Goal: Task Accomplishment & Management: Use online tool/utility

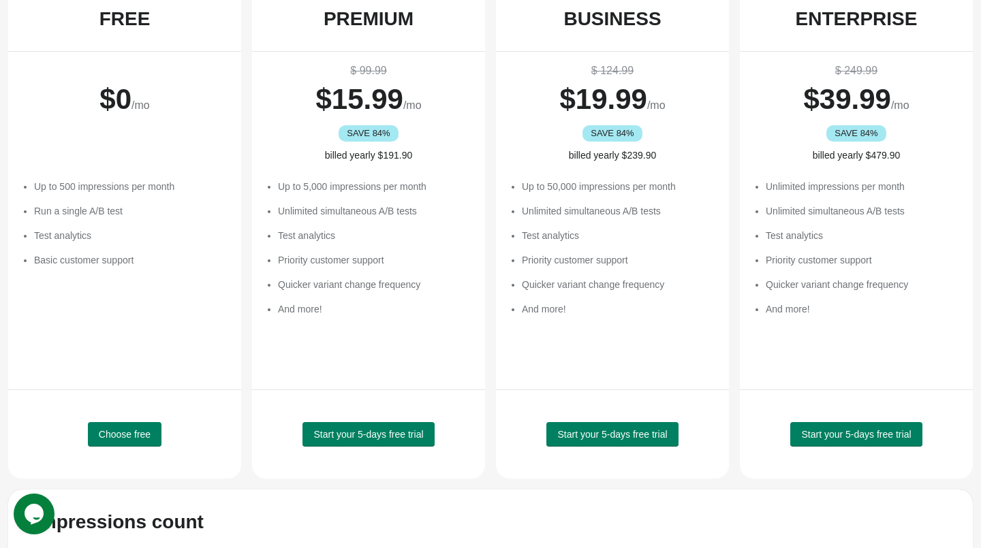
scroll to position [238, 0]
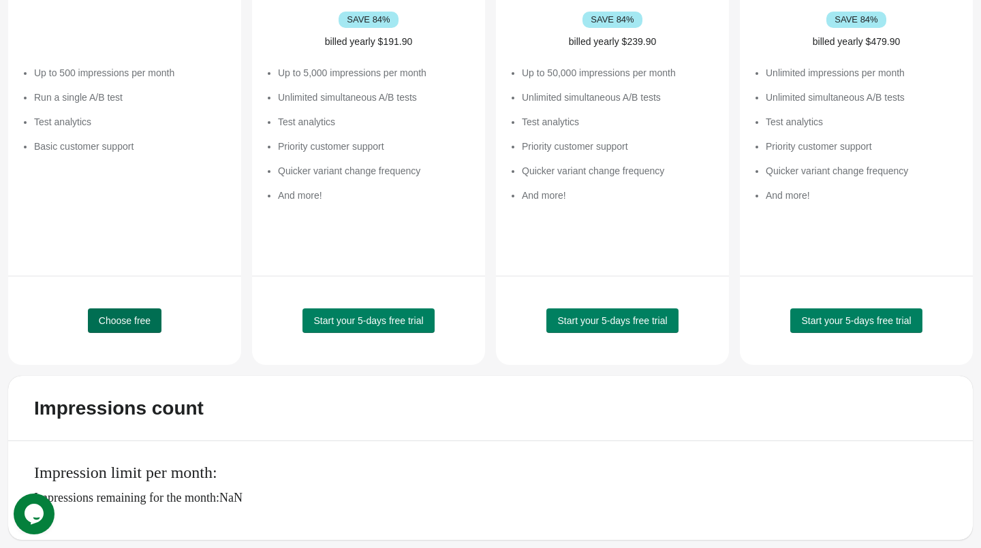
click at [125, 330] on button "Choose free" at bounding box center [125, 321] width 74 height 25
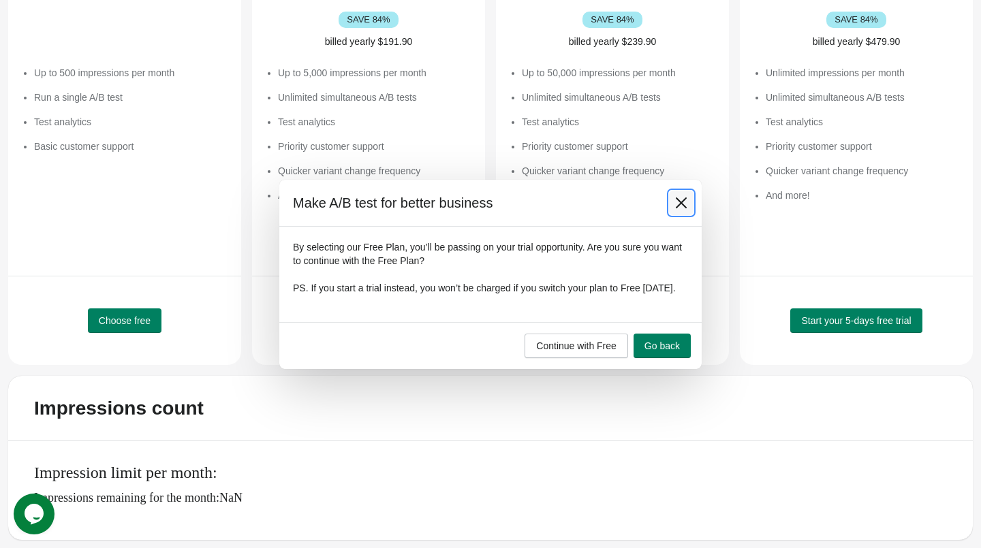
click at [680, 199] on icon at bounding box center [681, 203] width 14 height 14
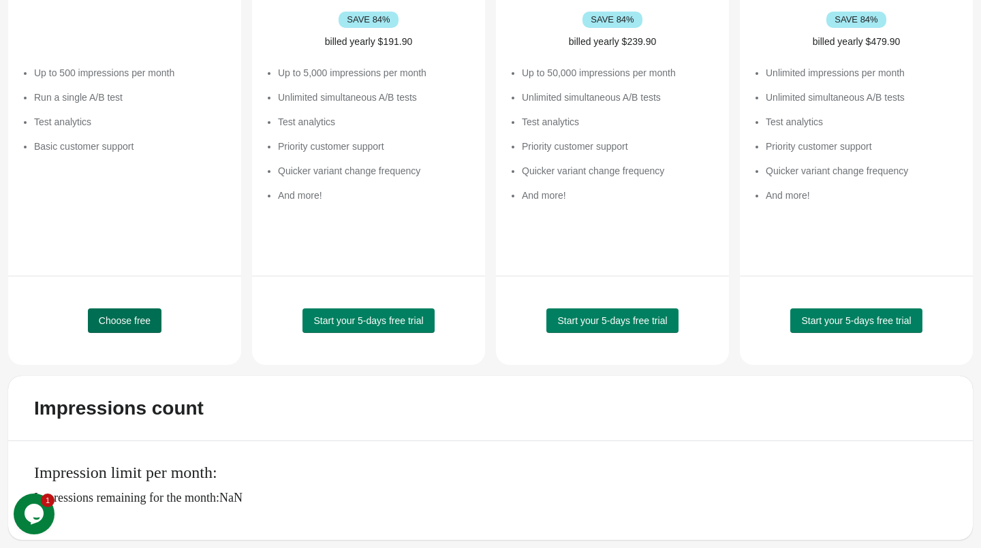
scroll to position [0, 0]
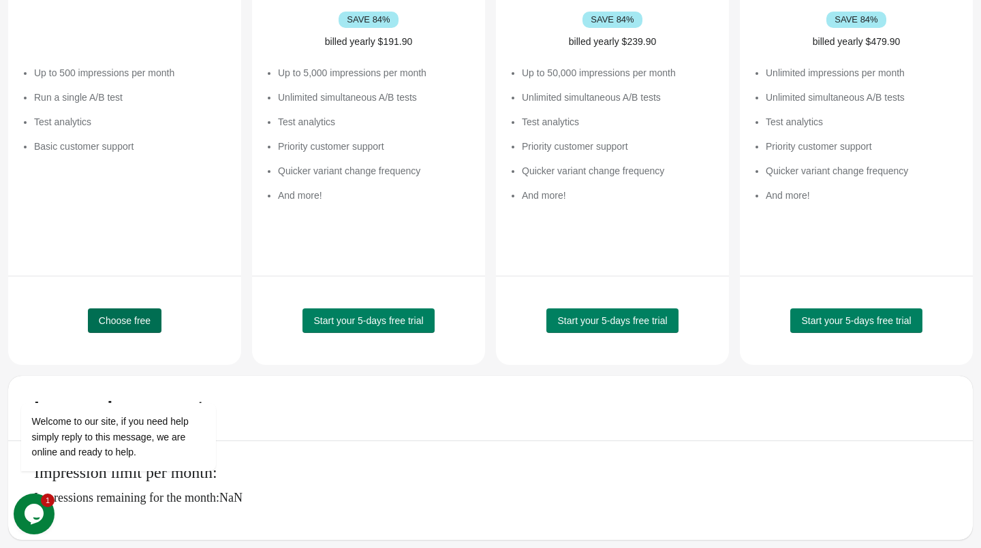
click at [138, 322] on span "Choose free" at bounding box center [125, 320] width 52 height 11
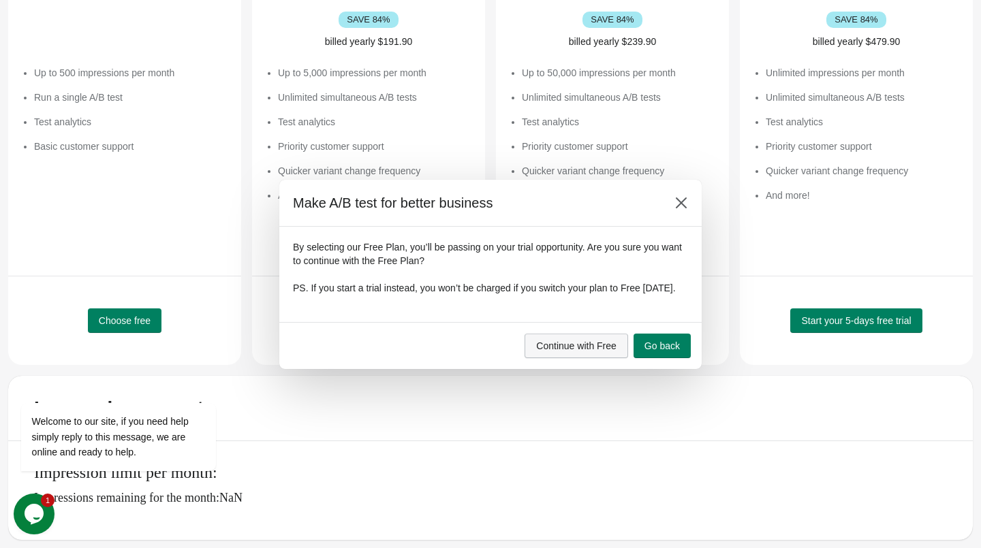
click at [607, 349] on span "Continue with Free" at bounding box center [576, 346] width 80 height 11
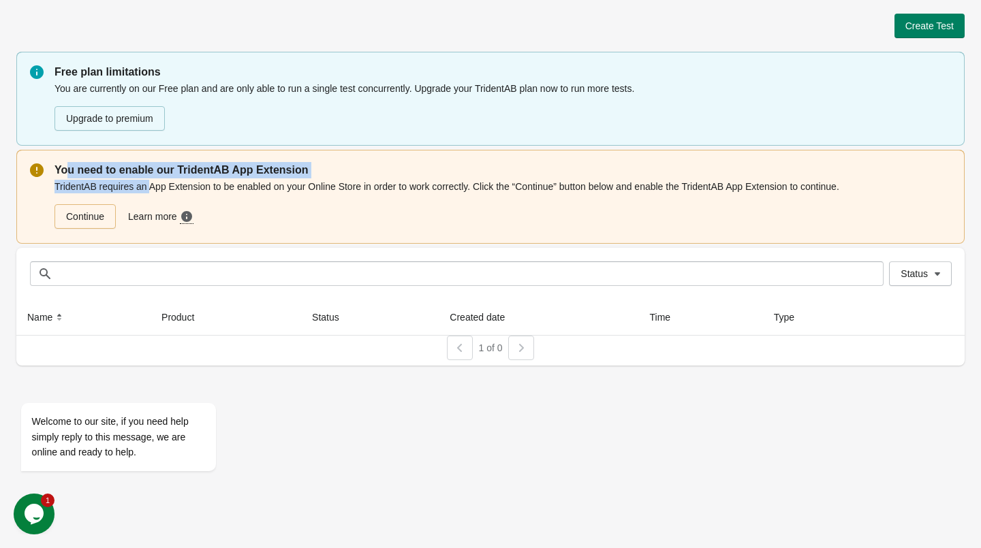
drag, startPoint x: 65, startPoint y: 166, endPoint x: 152, endPoint y: 185, distance: 88.4
click at [152, 185] on div "You need to enable our TridentAB App Extension TridentAB requires an App Extens…" at bounding box center [502, 196] width 896 height 68
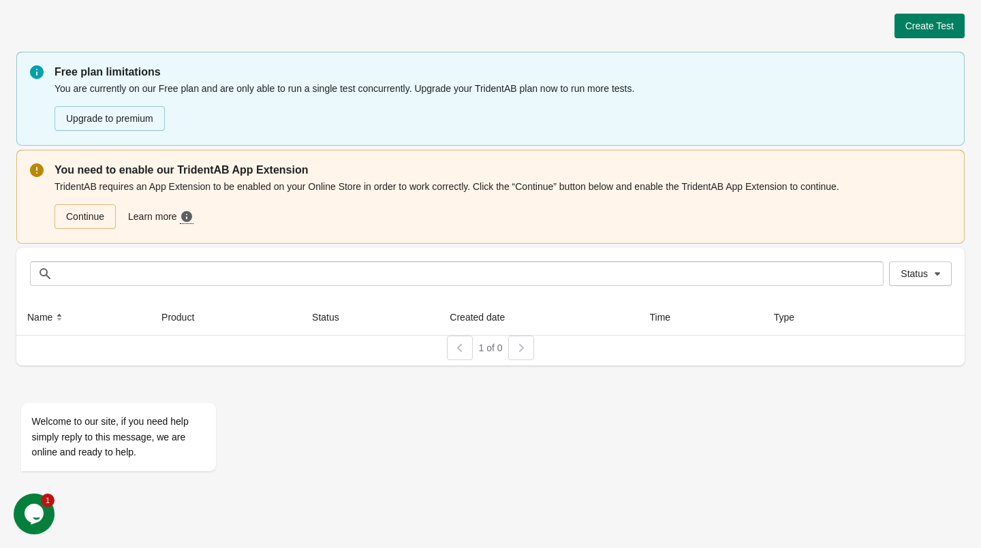
click at [172, 185] on div "TridentAB requires an App Extension to be enabled on your Online Store in order…" at bounding box center [502, 204] width 896 height 52
click at [76, 185] on div "TridentAB requires an App Extension to be enabled on your Online Store in order…" at bounding box center [502, 204] width 896 height 52
click at [95, 216] on link "Continue" at bounding box center [84, 216] width 61 height 25
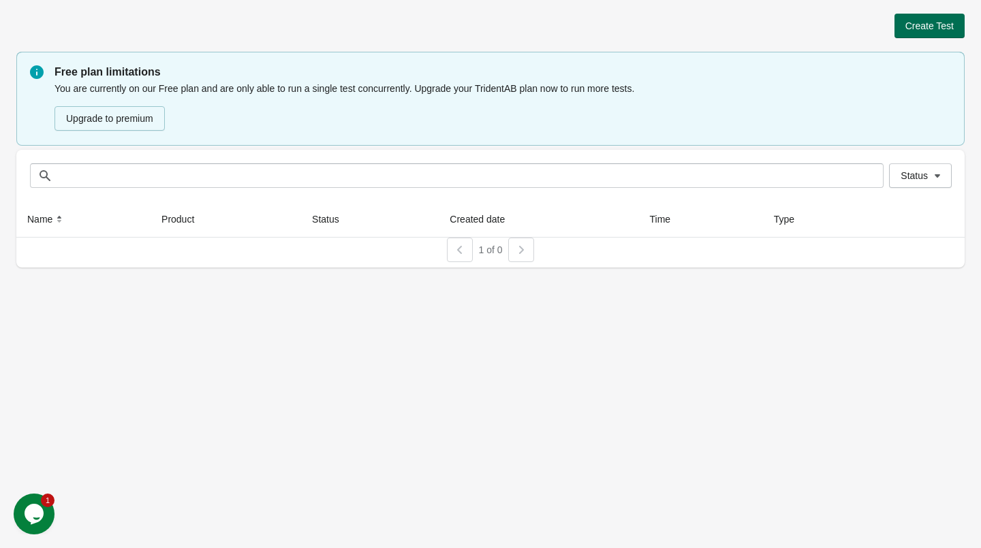
click at [935, 31] on button "Create Test" at bounding box center [929, 26] width 70 height 25
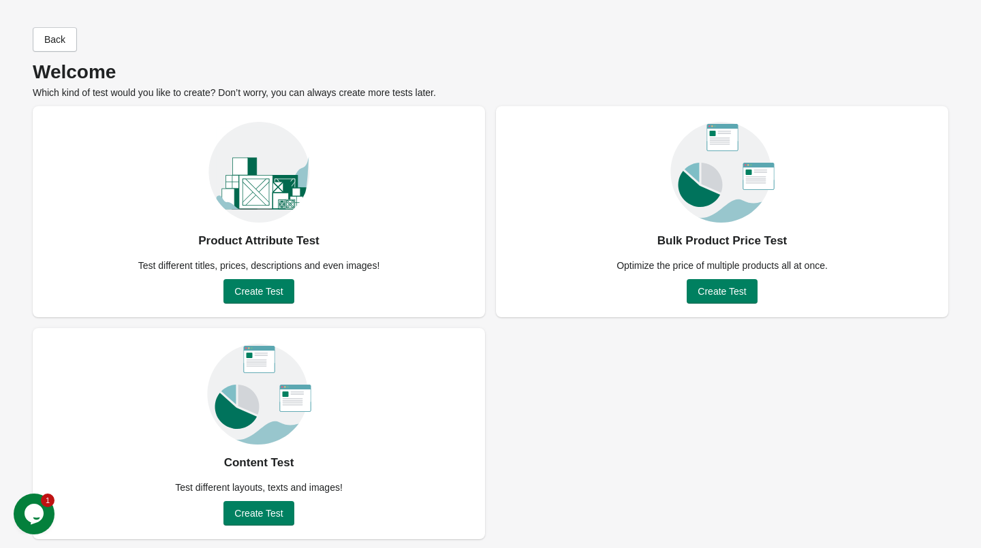
scroll to position [2, 0]
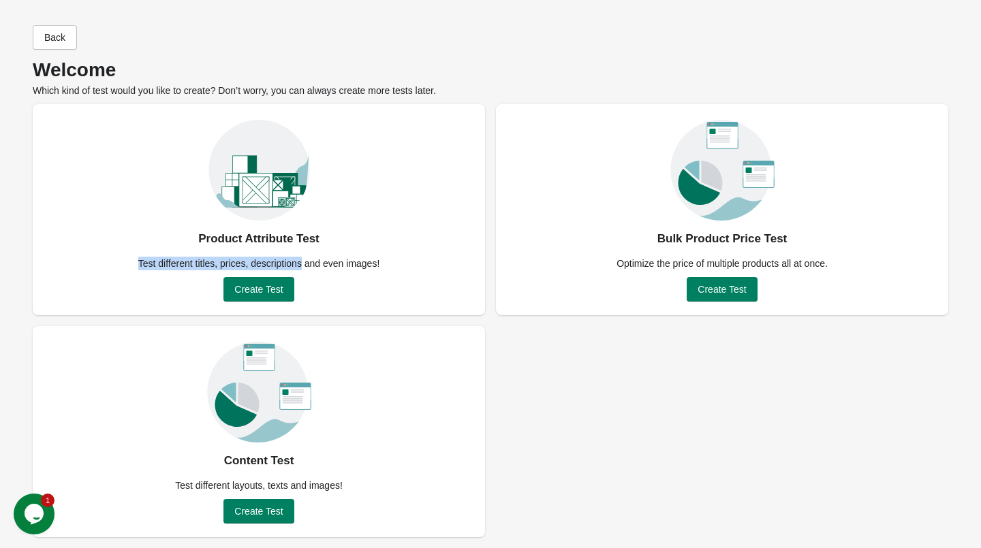
drag, startPoint x: 176, startPoint y: 247, endPoint x: 308, endPoint y: 258, distance: 131.9
click at [308, 258] on div "Product Attribute Test Test different titles, prices, descriptions and even ima…" at bounding box center [259, 209] width 452 height 211
drag, startPoint x: 648, startPoint y: 236, endPoint x: 749, endPoint y: 240, distance: 100.9
click at [749, 240] on div "Bulk Product Price Test Optimize the price of multiple products all at once. Cr…" at bounding box center [722, 209] width 452 height 211
click at [629, 265] on div "Optimize the price of multiple products all at once." at bounding box center [722, 264] width 228 height 14
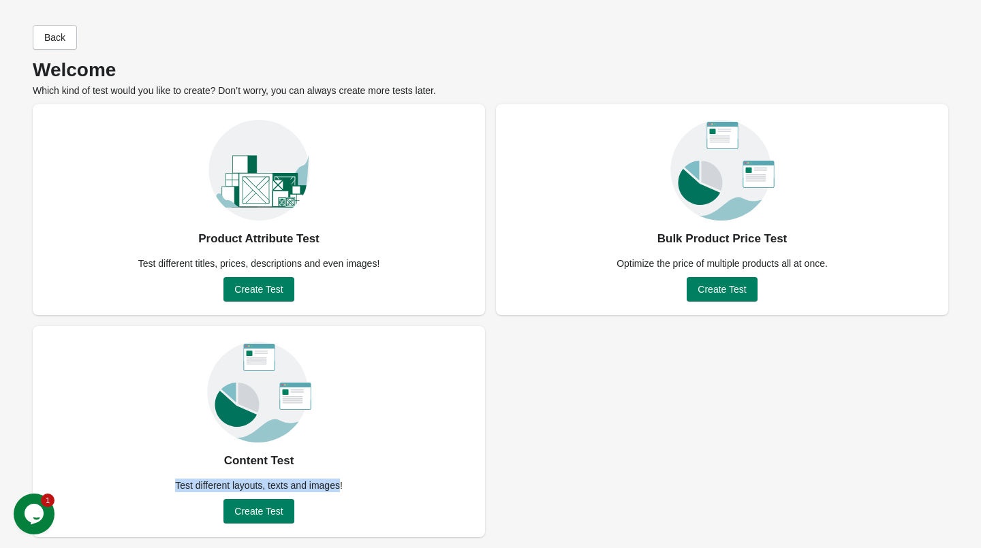
drag, startPoint x: 163, startPoint y: 490, endPoint x: 345, endPoint y: 484, distance: 182.0
click at [345, 484] on div "Test different layouts, texts and images!" at bounding box center [259, 486] width 184 height 14
drag, startPoint x: 192, startPoint y: 241, endPoint x: 283, endPoint y: 242, distance: 90.6
click at [283, 242] on div "Product Attribute Test Test different titles, prices, descriptions and even ima…" at bounding box center [259, 209] width 452 height 211
click at [283, 242] on div "Product Attribute Test" at bounding box center [258, 239] width 121 height 22
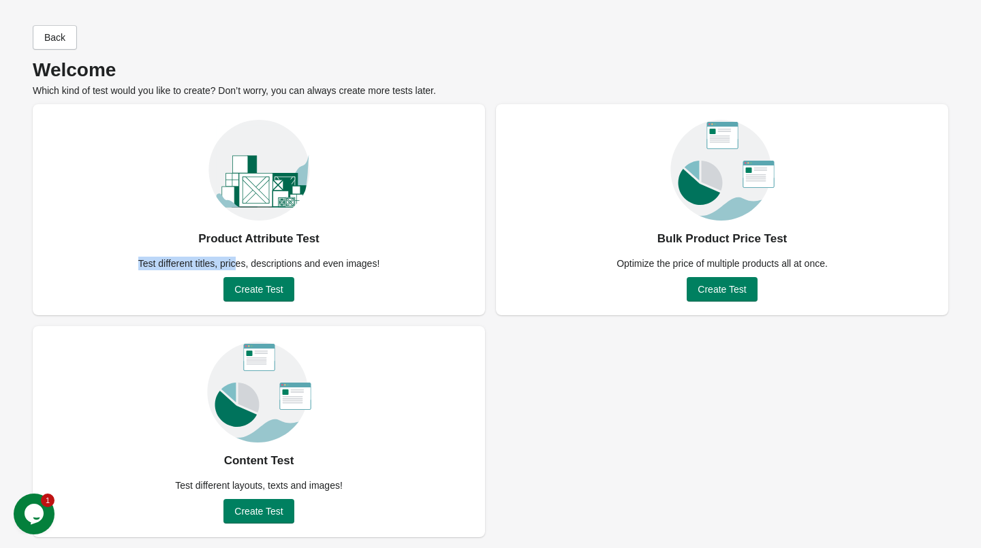
drag, startPoint x: 132, startPoint y: 262, endPoint x: 238, endPoint y: 263, distance: 105.6
click at [238, 263] on div "Test different titles, prices, descriptions and even images!" at bounding box center [259, 264] width 258 height 14
click at [264, 264] on div "Test different titles, prices, descriptions and even images!" at bounding box center [259, 264] width 258 height 14
click at [256, 290] on span "Create Test" at bounding box center [258, 289] width 48 height 11
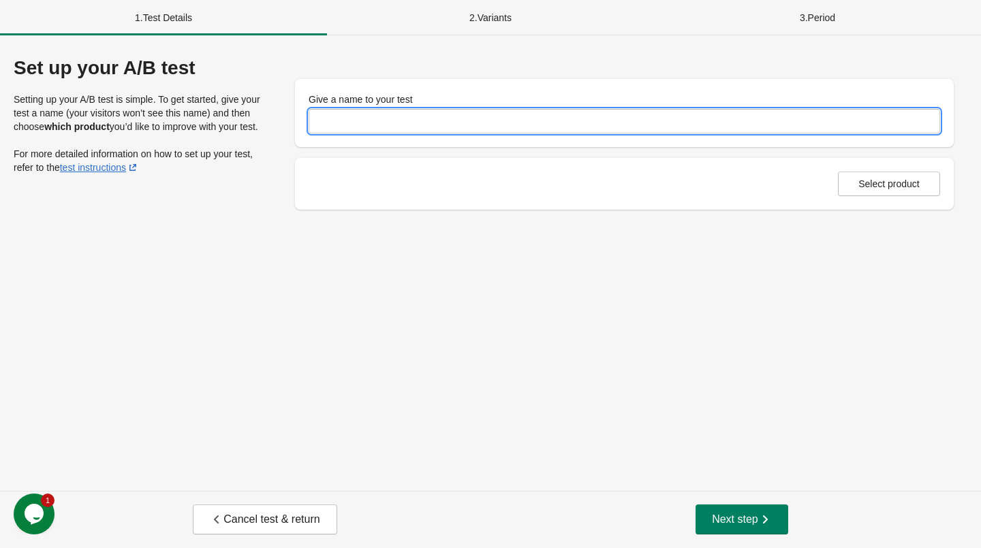
click at [318, 123] on input "Give a name to your test" at bounding box center [624, 121] width 631 height 25
click at [324, 127] on input "Give a name to your test" at bounding box center [624, 121] width 631 height 25
type input "****"
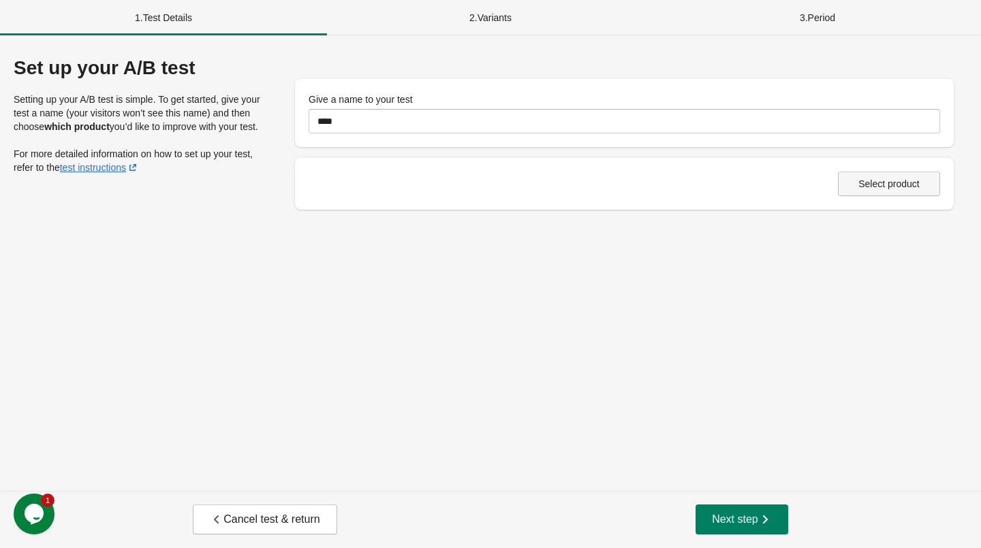
click at [868, 173] on button "Select product" at bounding box center [889, 184] width 102 height 25
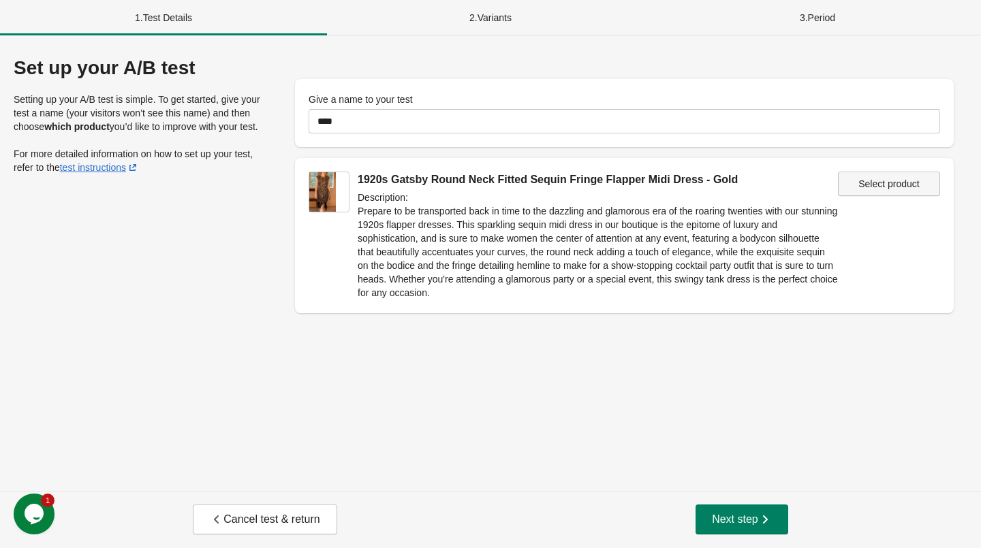
click at [879, 187] on span "Select product" at bounding box center [888, 183] width 61 height 11
click at [760, 525] on icon "button" at bounding box center [765, 520] width 14 height 14
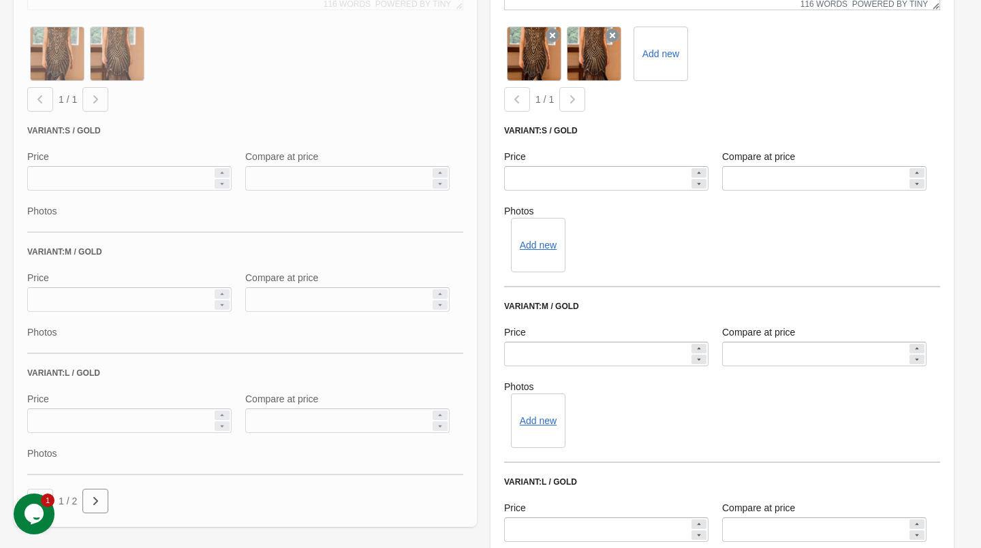
scroll to position [492, 0]
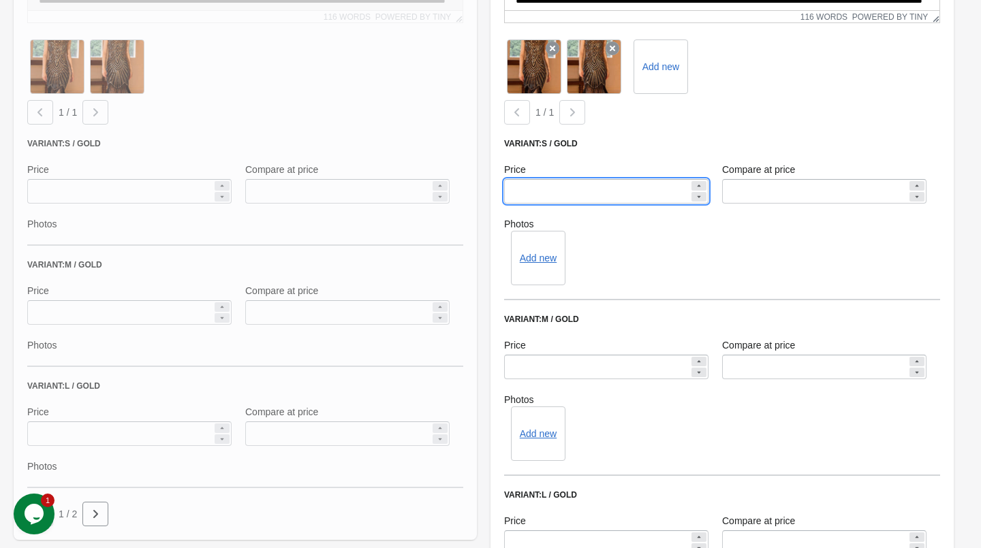
click at [515, 191] on input "*****" at bounding box center [596, 191] width 185 height 25
click at [520, 191] on input "*****" at bounding box center [596, 191] width 185 height 25
type input "*****"
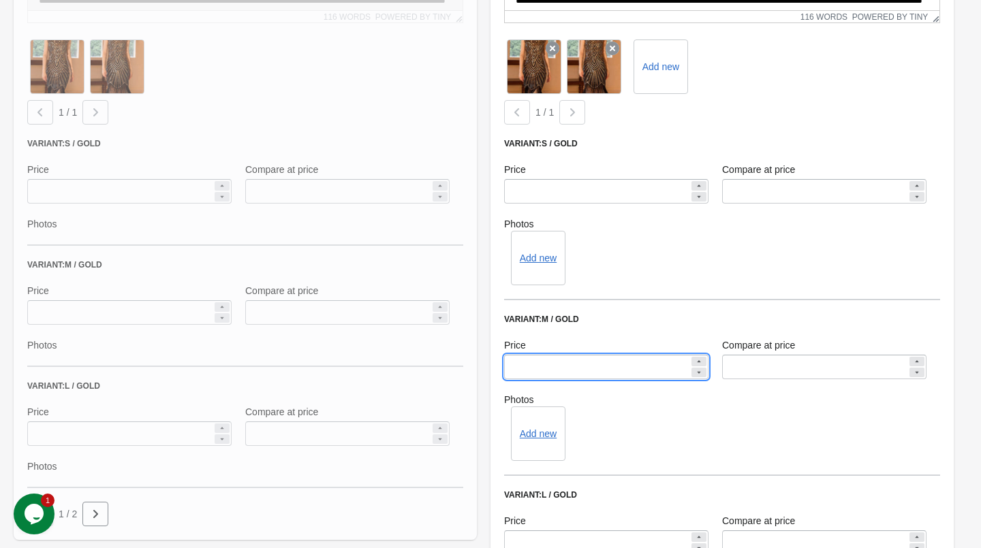
click at [518, 375] on input "*****" at bounding box center [596, 367] width 185 height 25
click at [517, 368] on input "*****" at bounding box center [596, 367] width 185 height 25
type input "*****"
click at [677, 430] on div "Add new" at bounding box center [722, 434] width 436 height 54
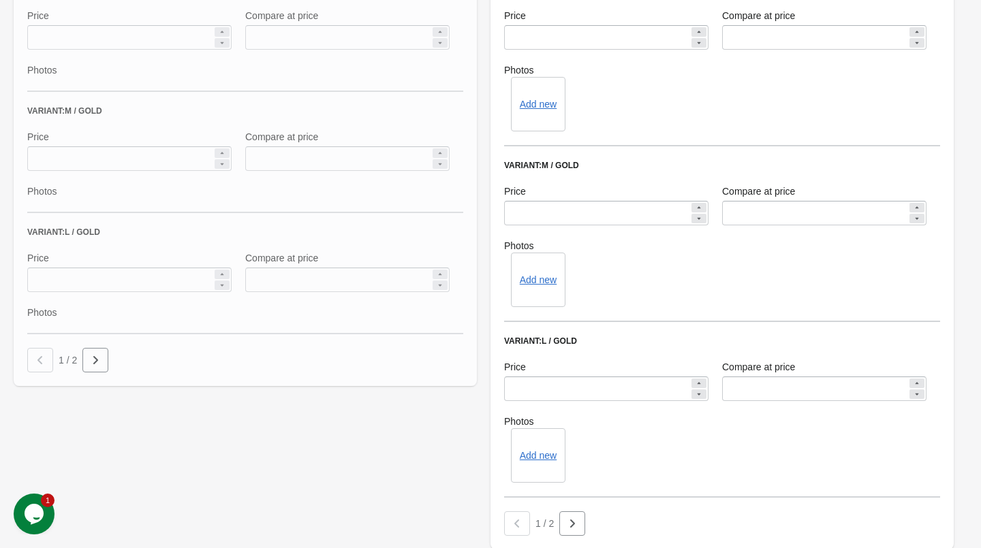
scroll to position [693, 0]
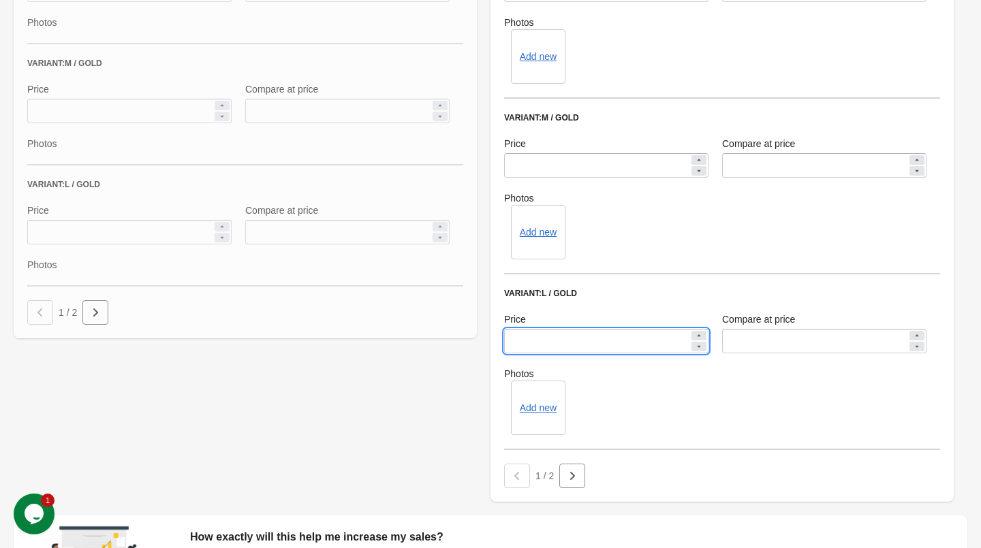
click at [518, 342] on input "*****" at bounding box center [596, 341] width 185 height 25
type input "*****"
click at [756, 424] on div "Add new" at bounding box center [722, 408] width 436 height 54
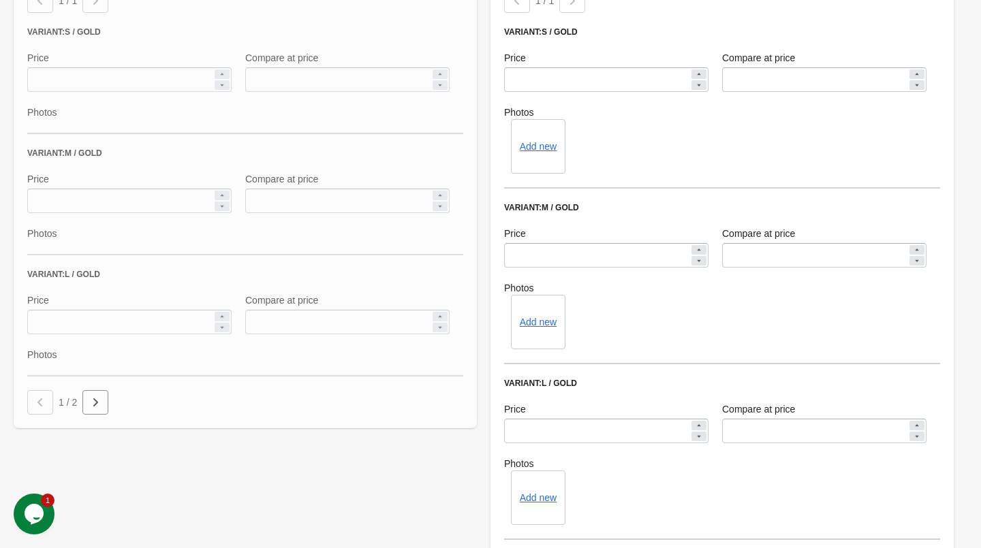
scroll to position [854, 0]
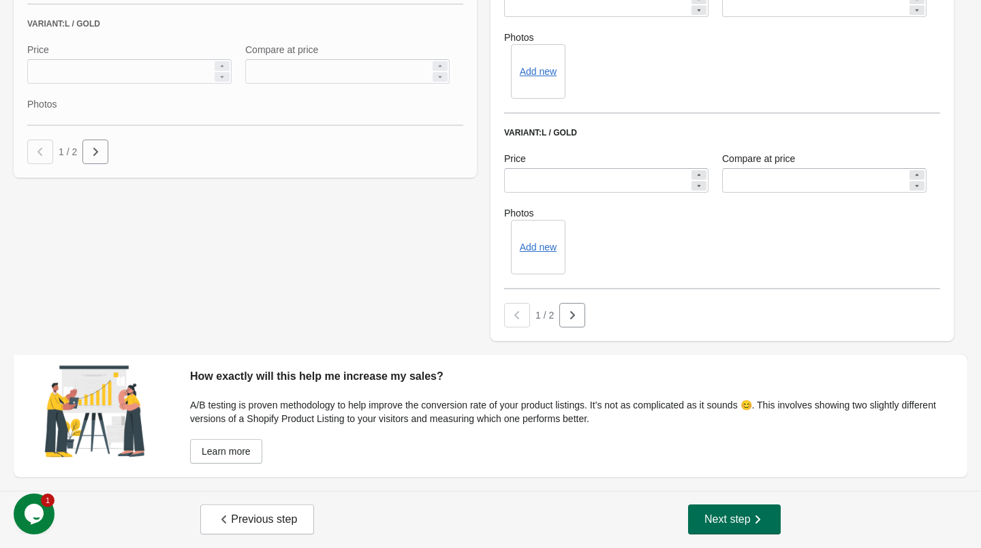
click at [719, 524] on span "Next step" at bounding box center [734, 520] width 60 height 14
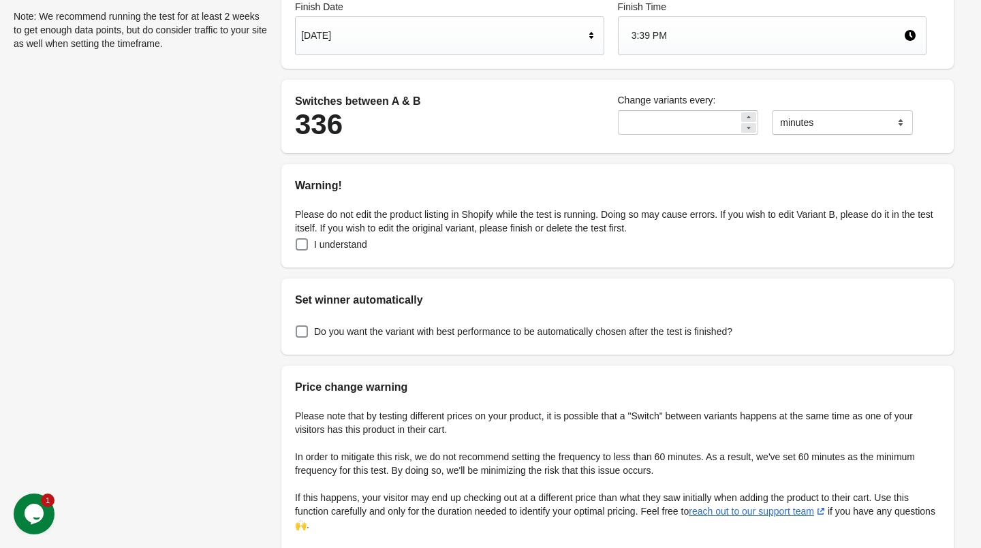
scroll to position [279, 0]
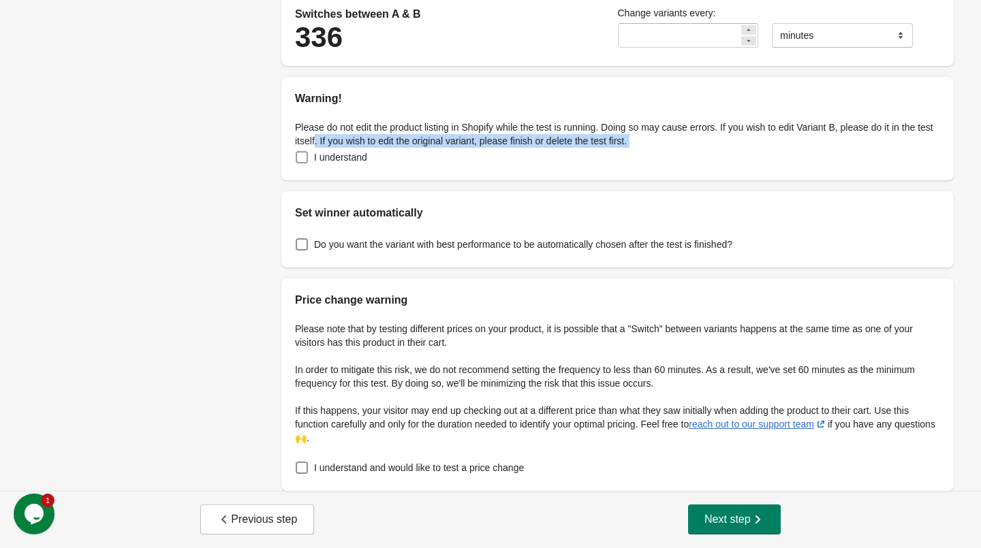
drag, startPoint x: 351, startPoint y: 142, endPoint x: 360, endPoint y: 151, distance: 12.5
click at [360, 151] on div "Please do not edit the product listing in Shopify while the test is running. Do…" at bounding box center [617, 144] width 672 height 74
click at [360, 151] on span "I understand" at bounding box center [340, 158] width 53 height 14
click at [361, 151] on span "I understand" at bounding box center [340, 158] width 53 height 14
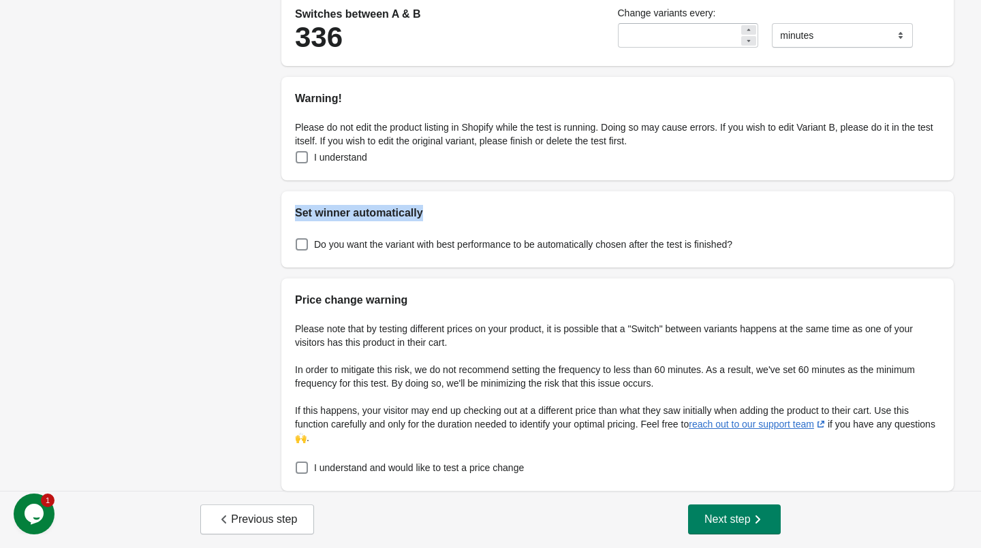
drag, startPoint x: 292, startPoint y: 215, endPoint x: 394, endPoint y: 228, distance: 102.9
click at [394, 228] on div "Set winner automatically Do you want the variant with best performance to be au…" at bounding box center [617, 229] width 672 height 76
click at [394, 228] on div "Do you want the variant with best performance to be automatically chosen after …" at bounding box center [617, 244] width 672 height 46
drag, startPoint x: 296, startPoint y: 301, endPoint x: 330, endPoint y: 331, distance: 45.4
click at [330, 331] on div "Price change warning Please note that by testing different prices on your produ…" at bounding box center [617, 385] width 672 height 213
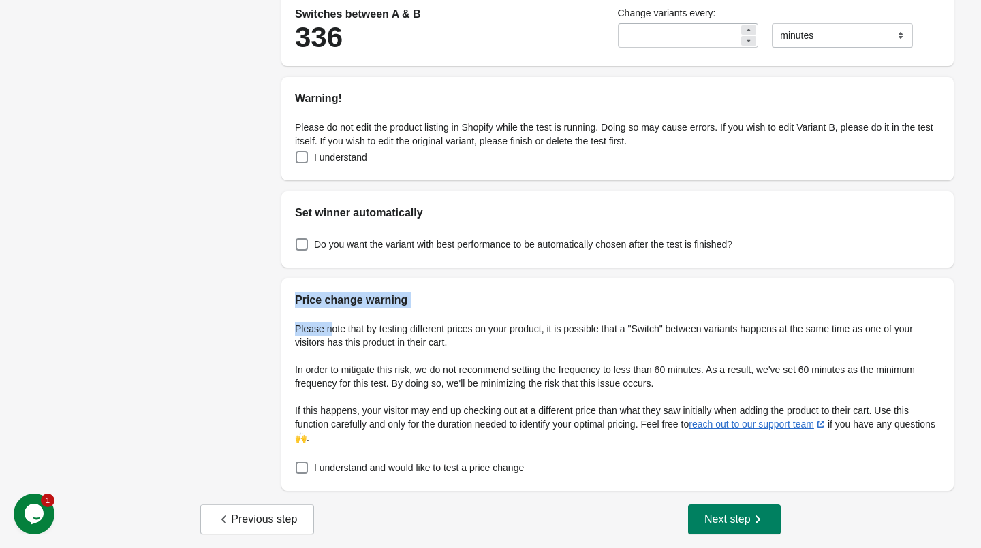
click at [330, 331] on p "Please note that by testing different prices on your product, it is possible th…" at bounding box center [617, 335] width 645 height 27
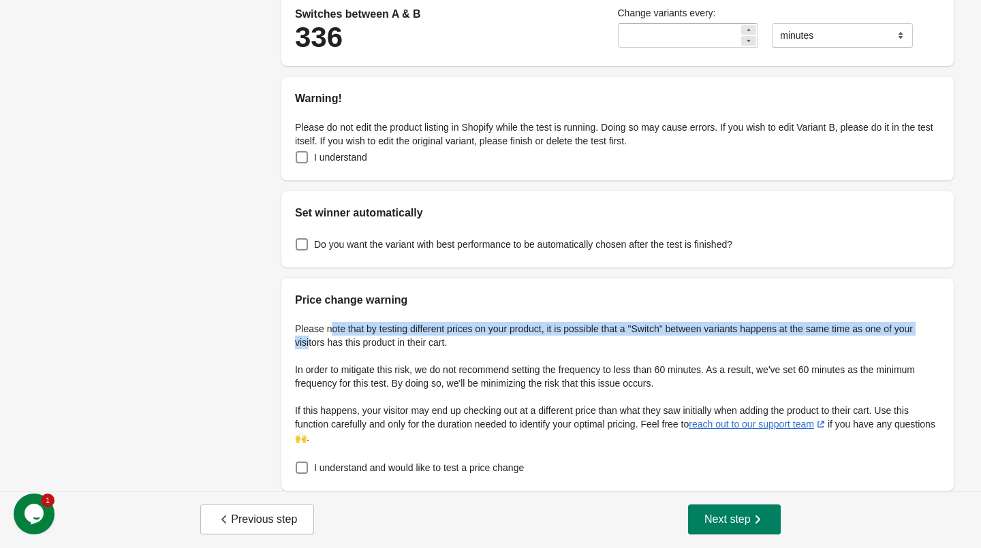
drag, startPoint x: 330, startPoint y: 331, endPoint x: 330, endPoint y: 339, distance: 8.2
click at [330, 339] on p "Please note that by testing different prices on your product, it is possible th…" at bounding box center [617, 335] width 645 height 27
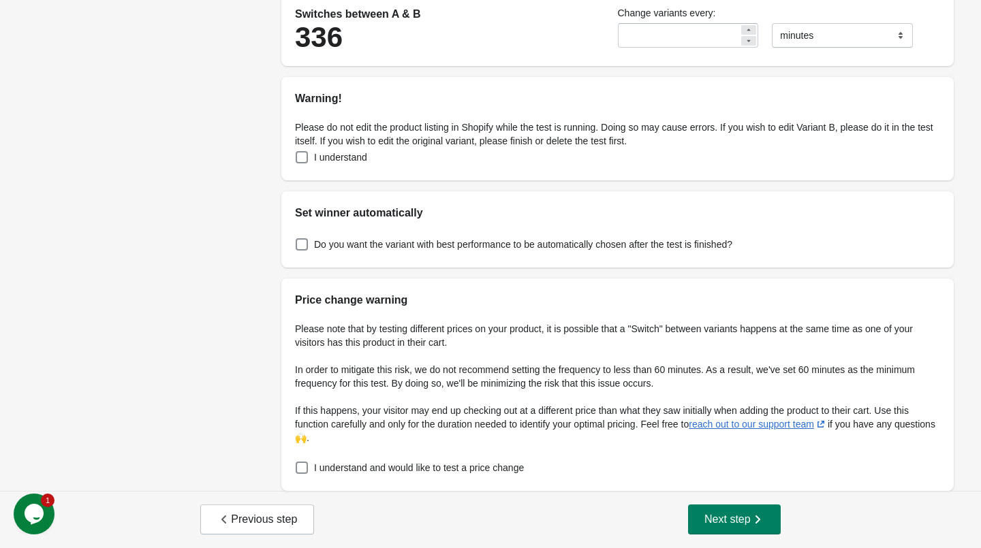
click at [325, 356] on div "Please note that by testing different prices on your product, it is possible th…" at bounding box center [617, 400] width 672 height 183
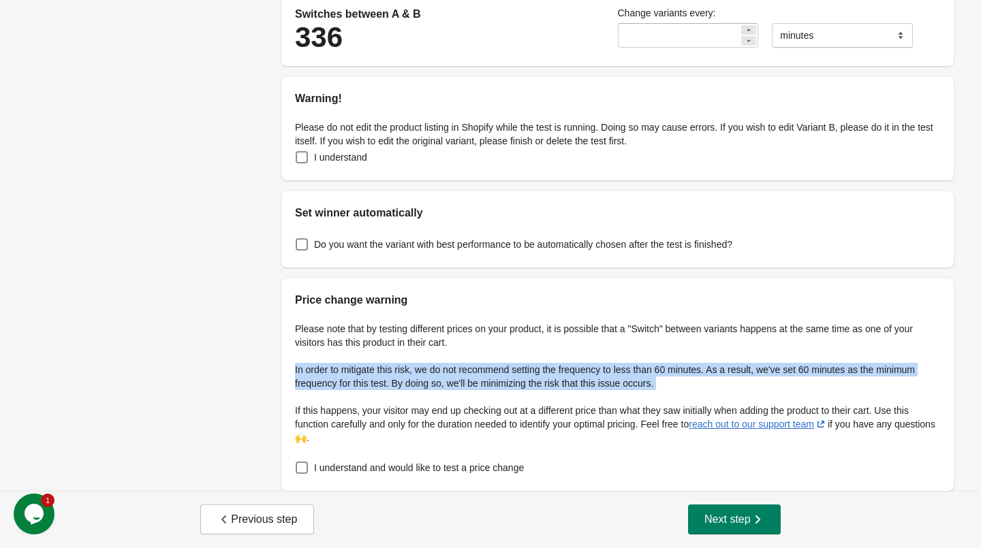
drag, startPoint x: 294, startPoint y: 371, endPoint x: 308, endPoint y: 396, distance: 28.6
click at [308, 396] on div "Please note that by testing different prices on your product, it is possible th…" at bounding box center [617, 400] width 672 height 183
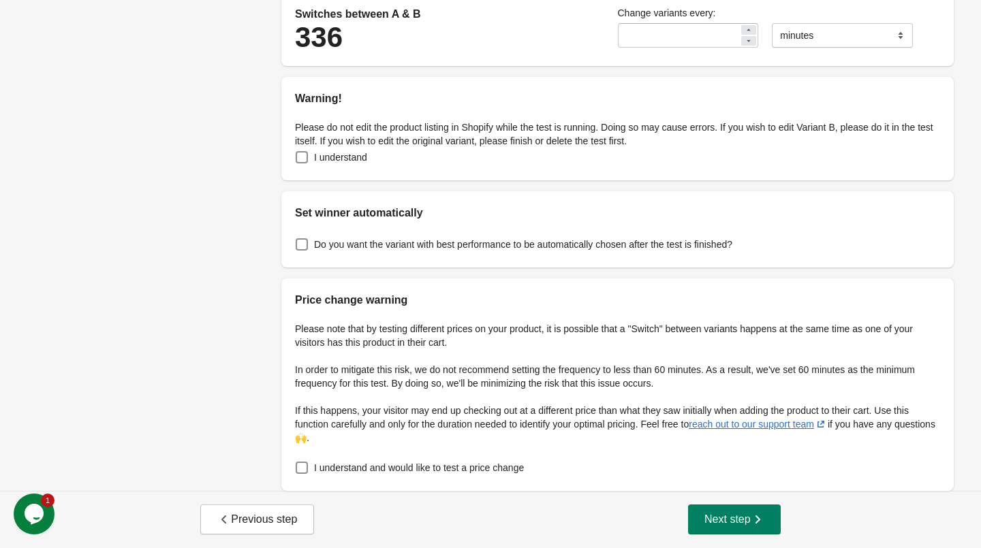
click at [345, 350] on div "Please note that by testing different prices on your product, it is possible th…" at bounding box center [617, 400] width 672 height 183
click at [303, 463] on span at bounding box center [302, 468] width 12 height 12
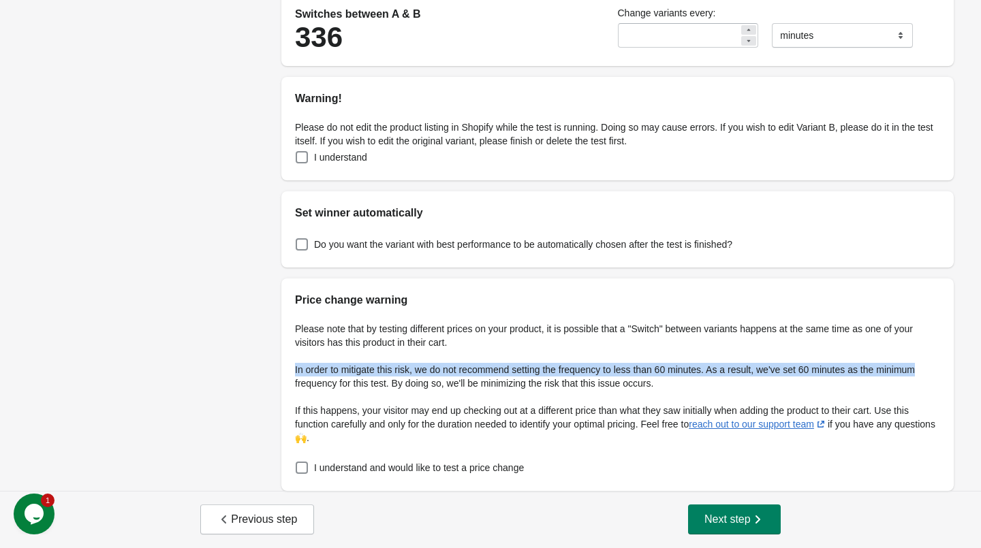
drag, startPoint x: 288, startPoint y: 371, endPoint x: 333, endPoint y: 378, distance: 45.6
click at [333, 378] on div "Please note that by testing different prices on your product, it is possible th…" at bounding box center [617, 400] width 672 height 183
click at [333, 378] on p "In order to mitigate this risk, we do not recommend setting the frequency to le…" at bounding box center [617, 376] width 645 height 27
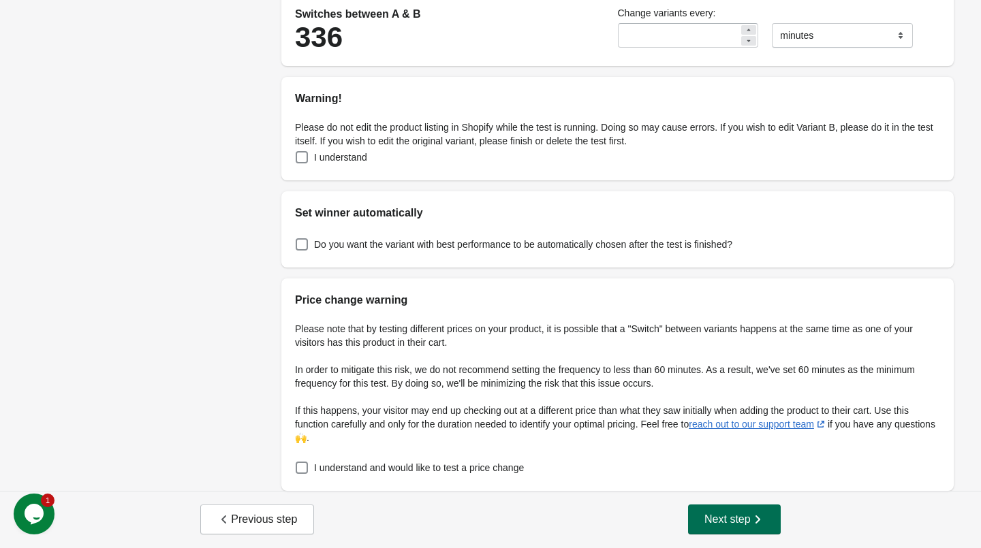
click at [723, 514] on span "Next step" at bounding box center [734, 520] width 60 height 14
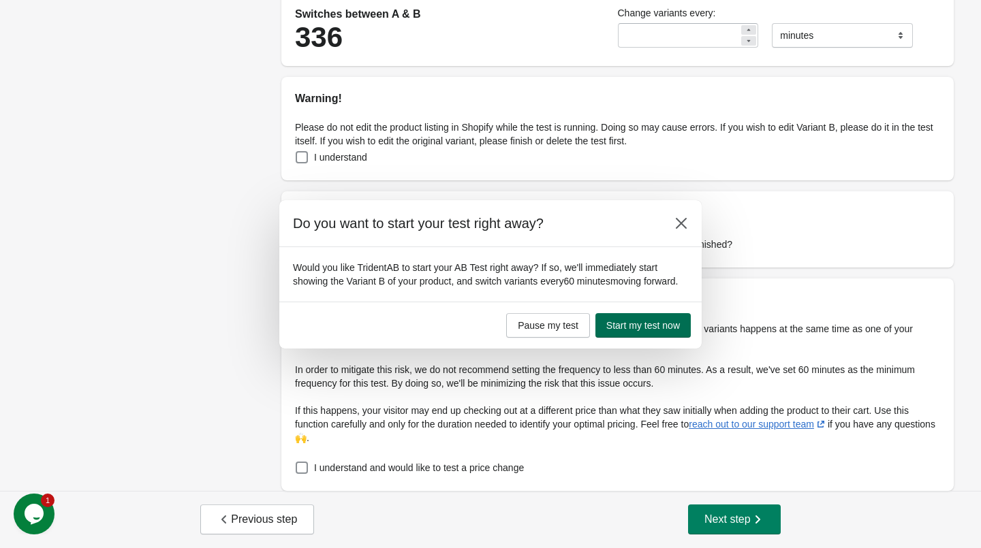
click at [648, 338] on button "Start my test now" at bounding box center [642, 325] width 95 height 25
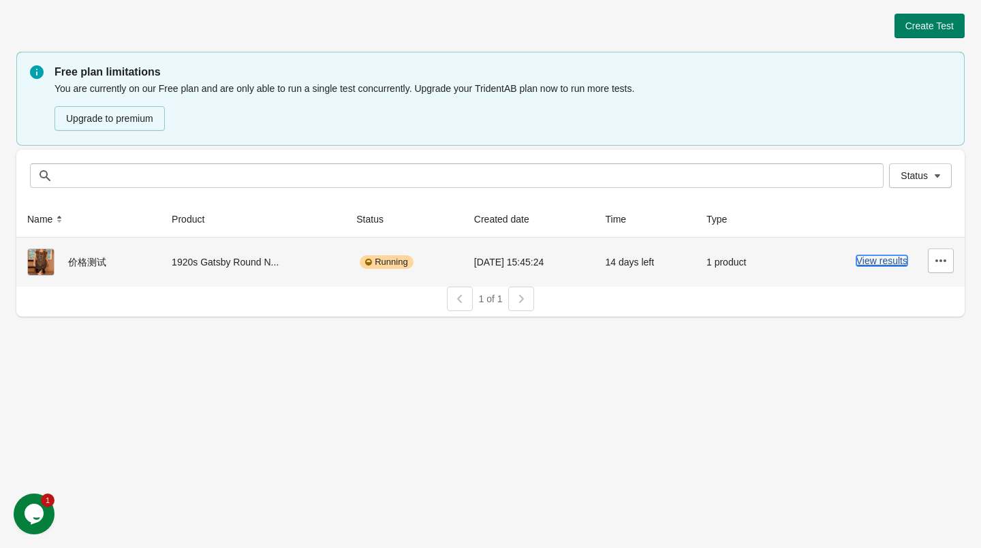
click at [864, 263] on button "View results" at bounding box center [881, 260] width 51 height 11
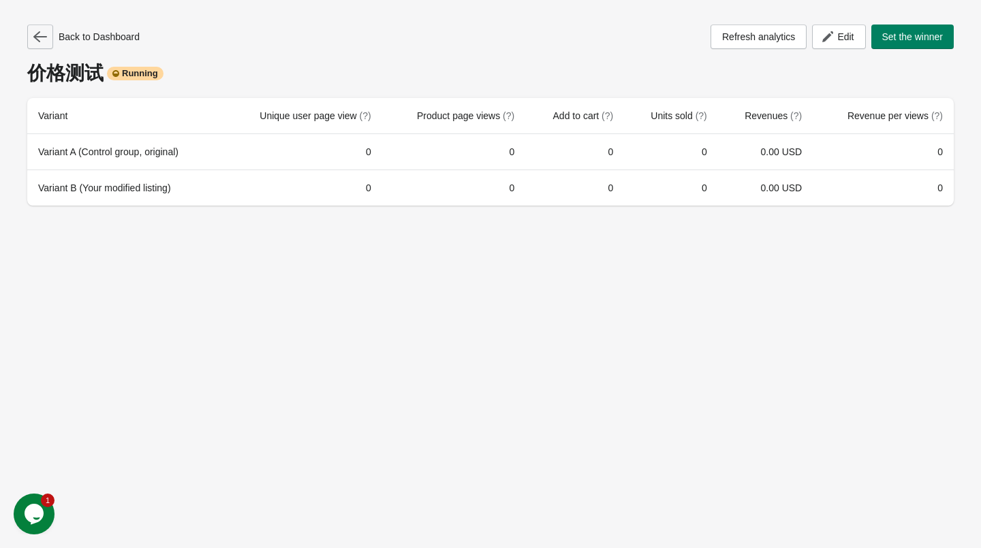
click at [35, 37] on icon "button" at bounding box center [40, 36] width 14 height 11
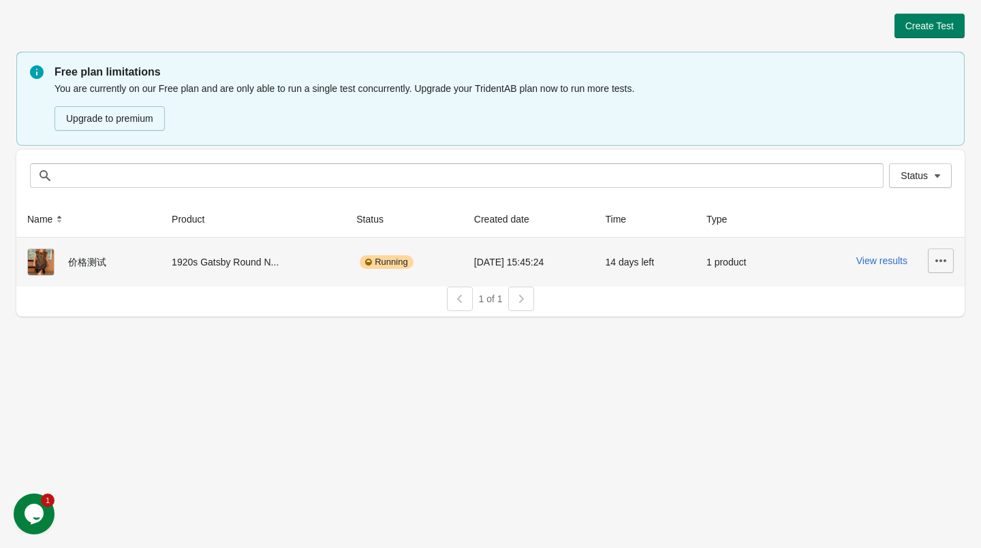
click at [933, 262] on button "button" at bounding box center [941, 261] width 26 height 25
click at [104, 268] on div "价格测试" at bounding box center [88, 262] width 123 height 27
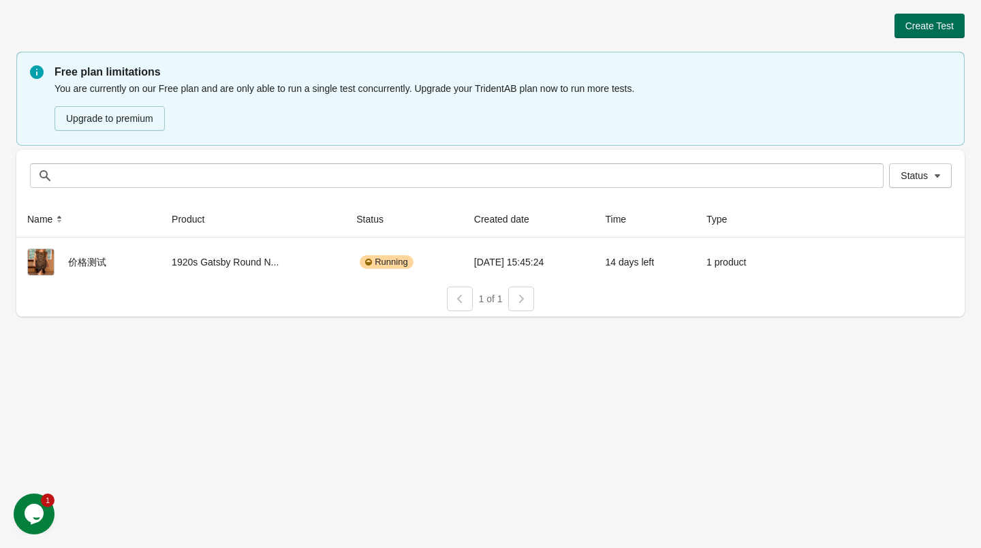
click at [937, 35] on button "Create Test" at bounding box center [929, 26] width 70 height 25
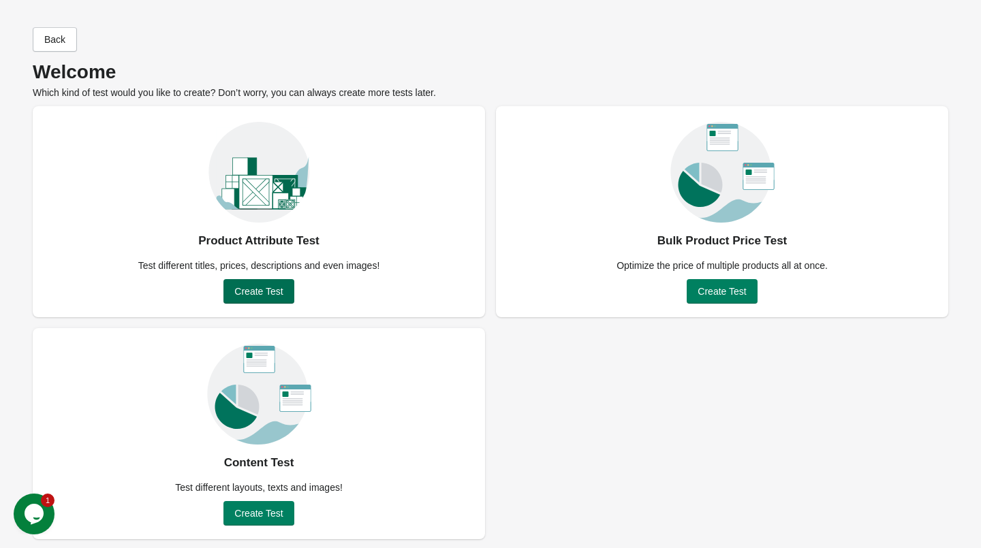
click at [258, 294] on span "Create Test" at bounding box center [258, 291] width 48 height 11
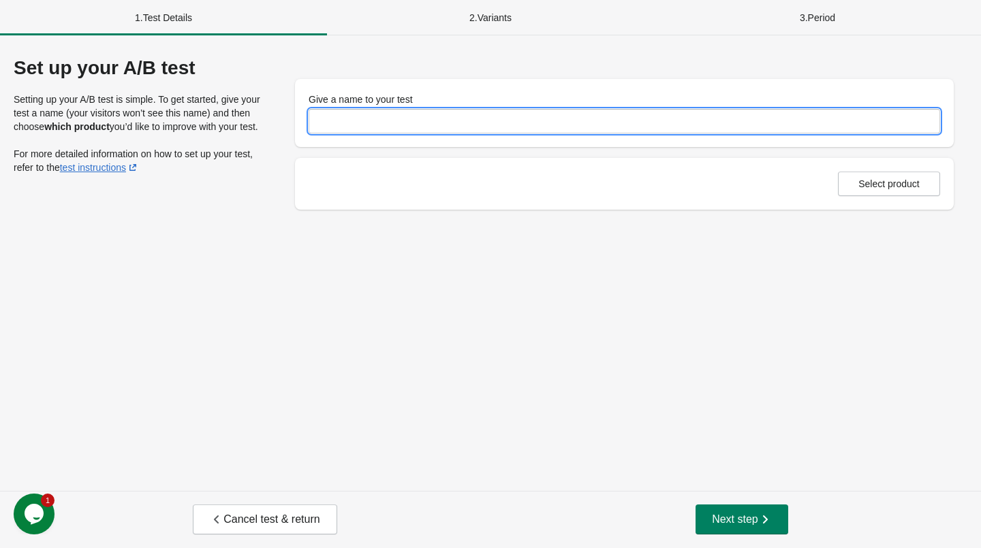
click at [480, 120] on input "Give a name to your test" at bounding box center [624, 121] width 631 height 25
type input "*****"
click at [877, 187] on span "Select product" at bounding box center [888, 183] width 61 height 11
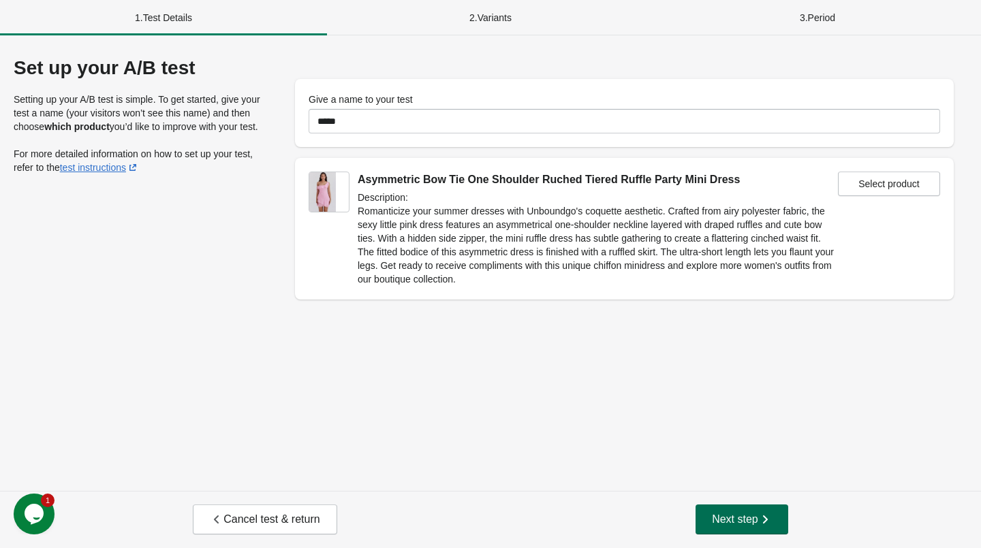
click at [750, 527] on button "Next step" at bounding box center [741, 520] width 93 height 30
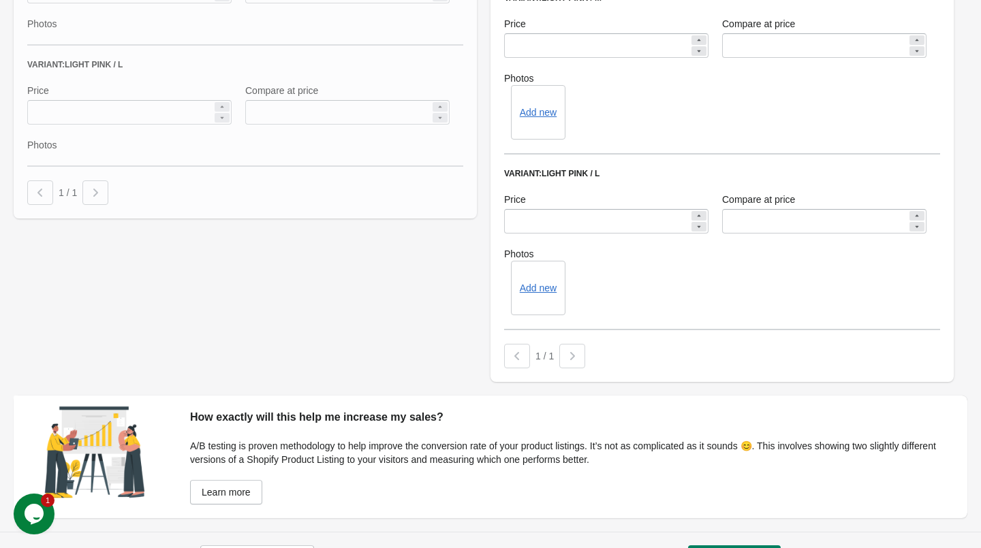
scroll to position [846, 0]
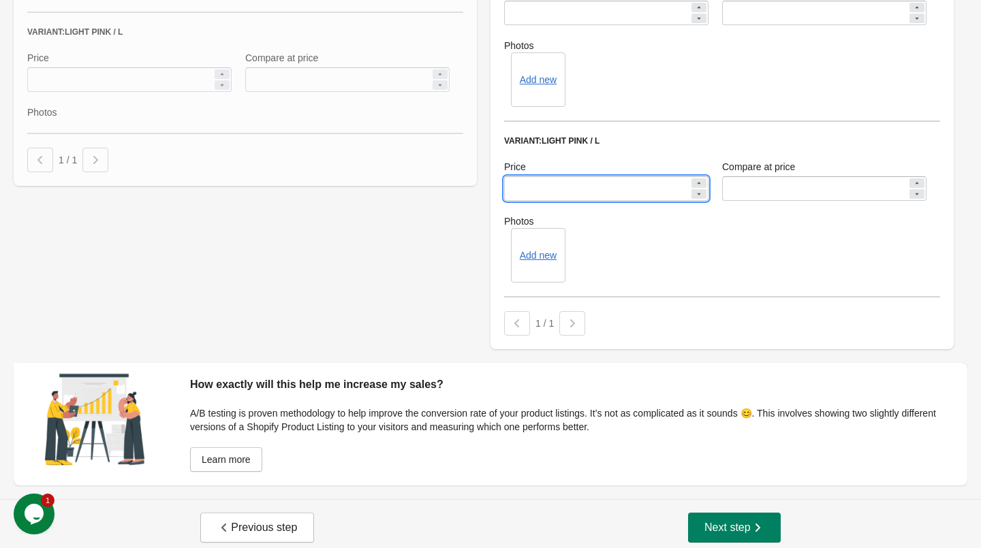
click at [515, 193] on input "*****" at bounding box center [596, 188] width 185 height 25
click at [516, 190] on input "*****" at bounding box center [596, 188] width 185 height 25
type input "*****"
click at [714, 535] on button "Next step" at bounding box center [734, 528] width 93 height 30
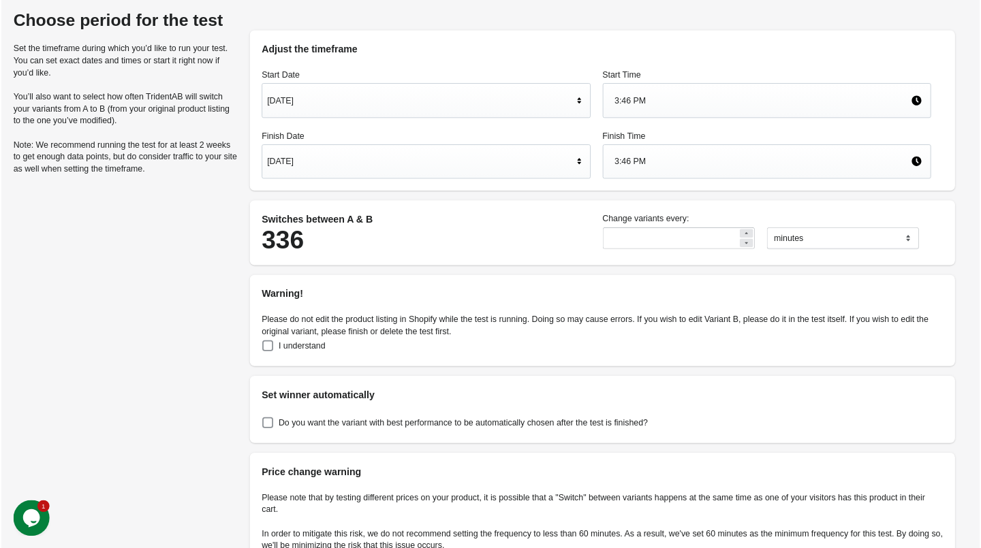
scroll to position [0, 0]
